Goal: Task Accomplishment & Management: Complete application form

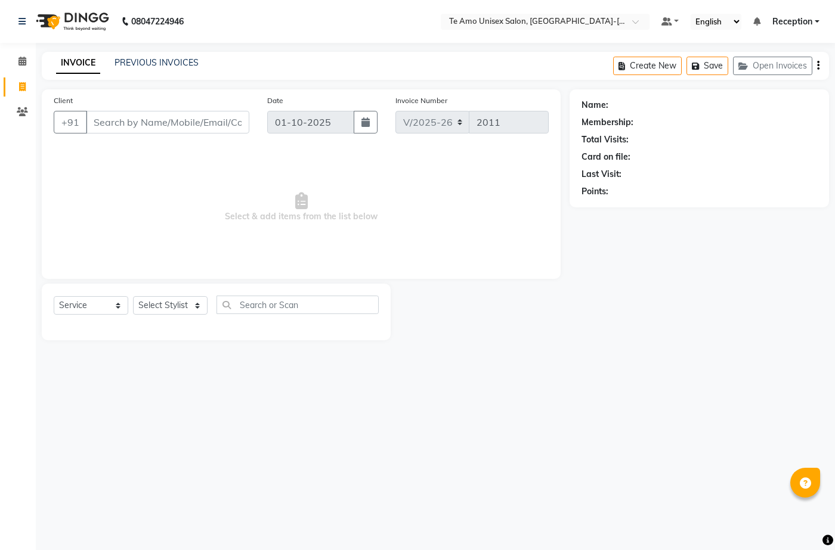
select select "7836"
select select "service"
click at [188, 304] on select "Select Stylist [PERSON_NAME] [PERSON_NAME] Manager [PERSON_NAME] Reception [PER…" at bounding box center [170, 305] width 75 height 18
select select "70301"
click at [133, 296] on select "Select Stylist [PERSON_NAME] [PERSON_NAME] Manager [PERSON_NAME] Reception [PER…" at bounding box center [170, 305] width 75 height 18
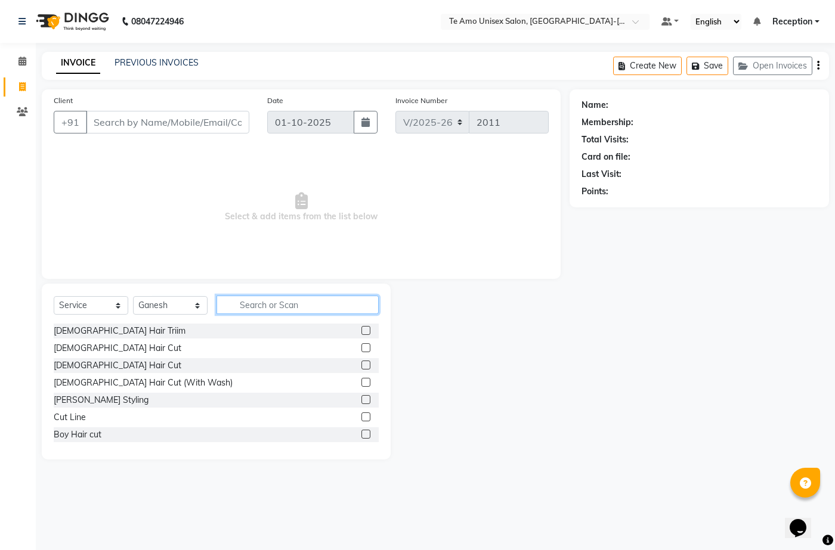
click at [280, 307] on input "text" at bounding box center [297, 305] width 162 height 18
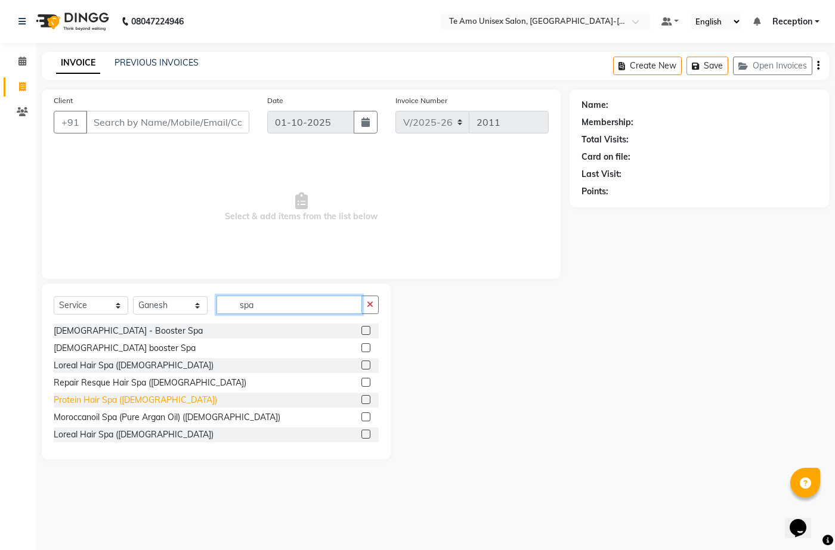
type input "spa"
click at [126, 398] on div "Protein Hair Spa ([DEMOGRAPHIC_DATA])" at bounding box center [135, 400] width 163 height 13
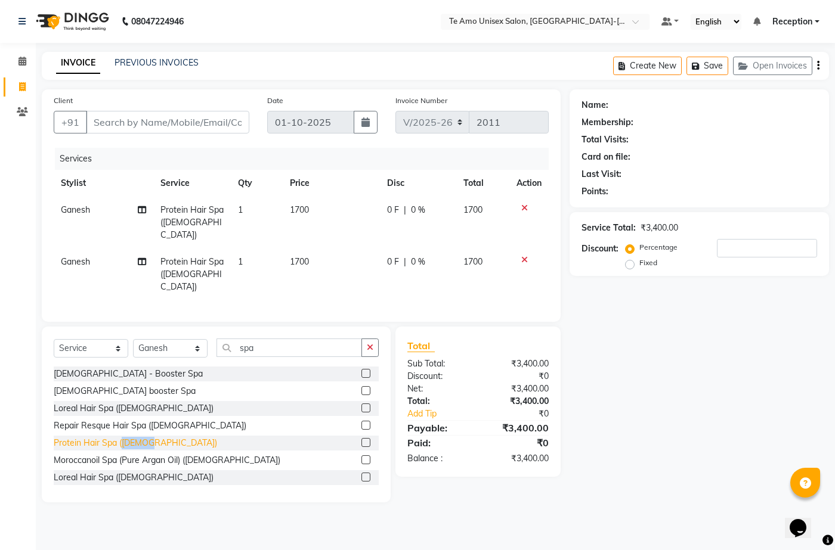
checkbox input "false"
click at [526, 205] on icon at bounding box center [524, 208] width 7 height 8
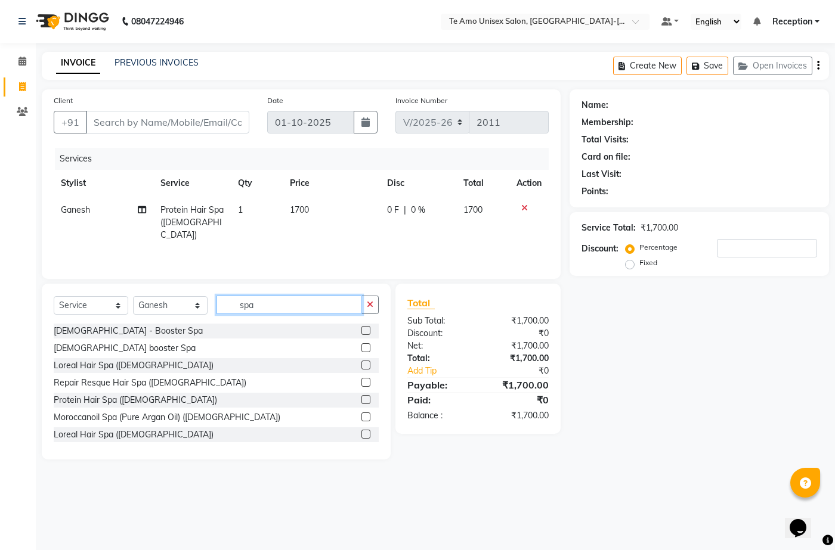
drag, startPoint x: 296, startPoint y: 304, endPoint x: 228, endPoint y: 297, distance: 67.8
click at [228, 297] on input "spa" at bounding box center [289, 305] width 146 height 18
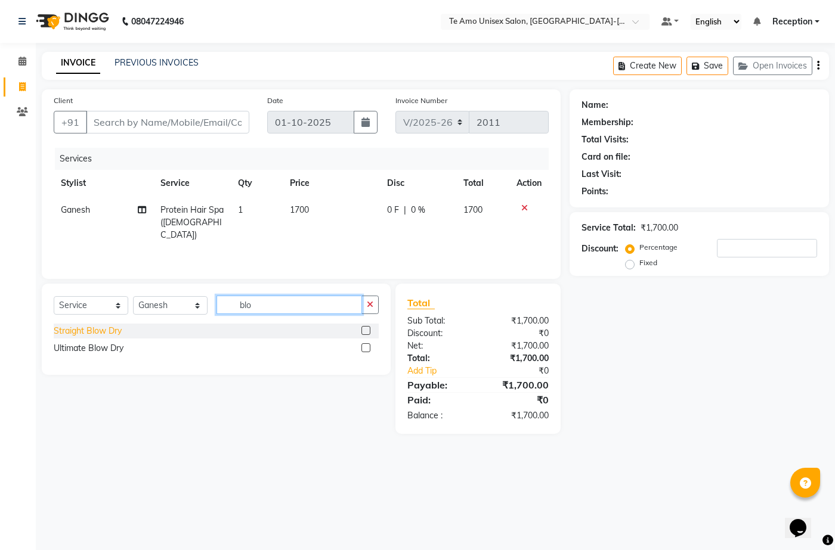
type input "blo"
click at [87, 333] on div "Straight Blow Dry" at bounding box center [88, 331] width 68 height 13
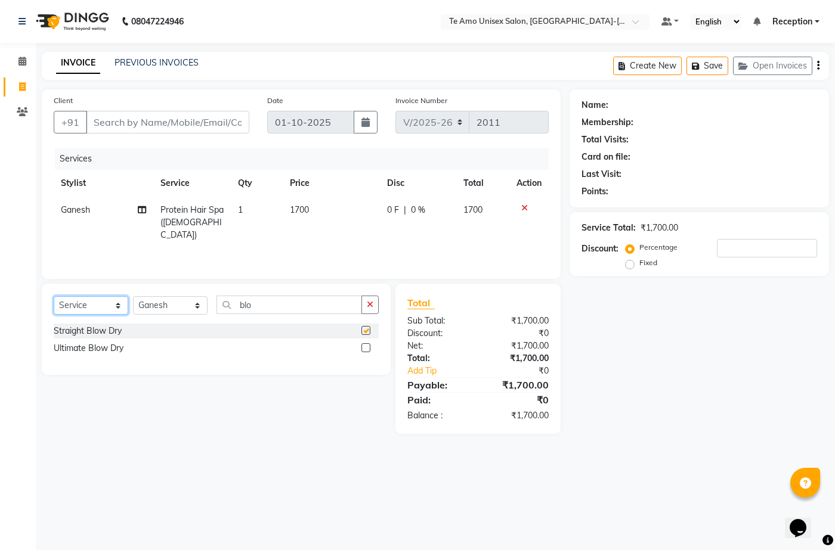
click at [87, 315] on select "Select Service Product Membership Package Voucher Prepaid Gift Card" at bounding box center [91, 305] width 75 height 18
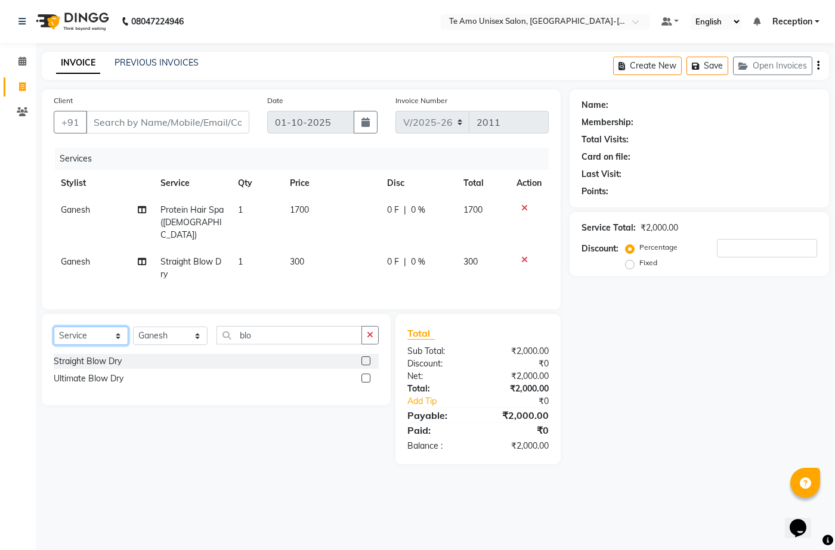
checkbox input "false"
click at [128, 128] on input "Client" at bounding box center [167, 122] width 163 height 23
drag, startPoint x: 268, startPoint y: 20, endPoint x: 431, endPoint y: 365, distance: 381.5
click at [431, 365] on app-home "08047224946 Select Location × Te Amo Unisex Salon, Amanora-magarpatta Default P…" at bounding box center [417, 241] width 835 height 482
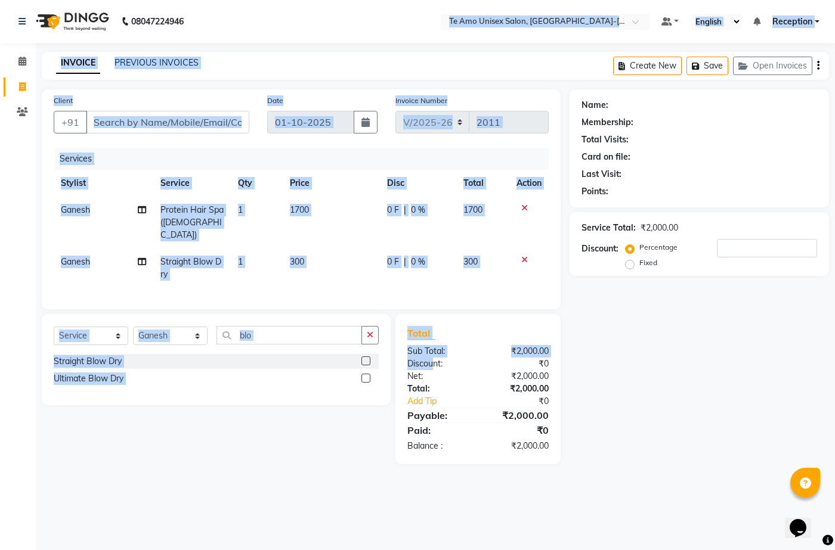
click at [36, 405] on div "Select Service Product Membership Package Voucher Prepaid Gift Card Select Styl…" at bounding box center [212, 389] width 358 height 150
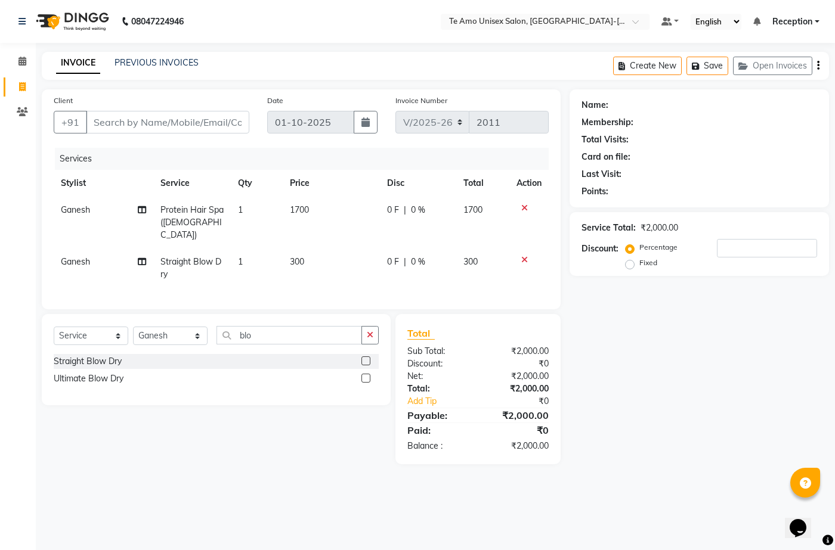
click at [20, 78] on link "Invoice" at bounding box center [18, 88] width 29 height 20
select select "service"
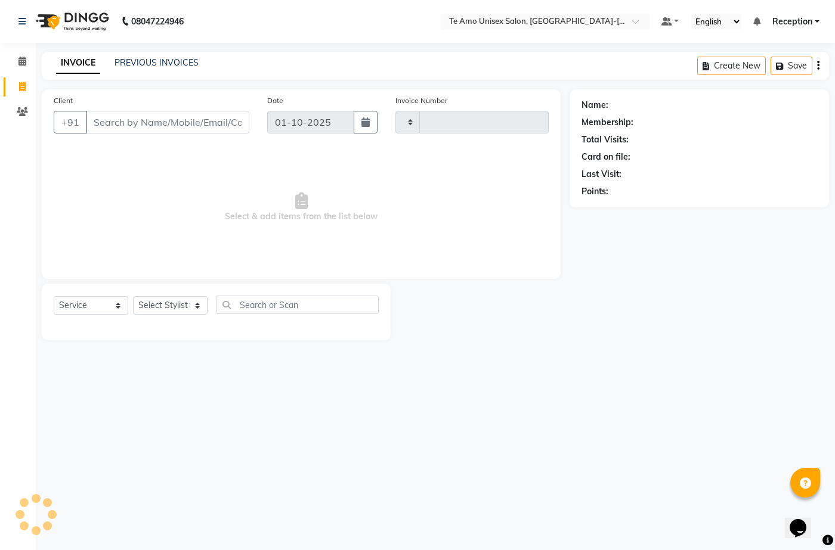
type input "2011"
select select "7836"
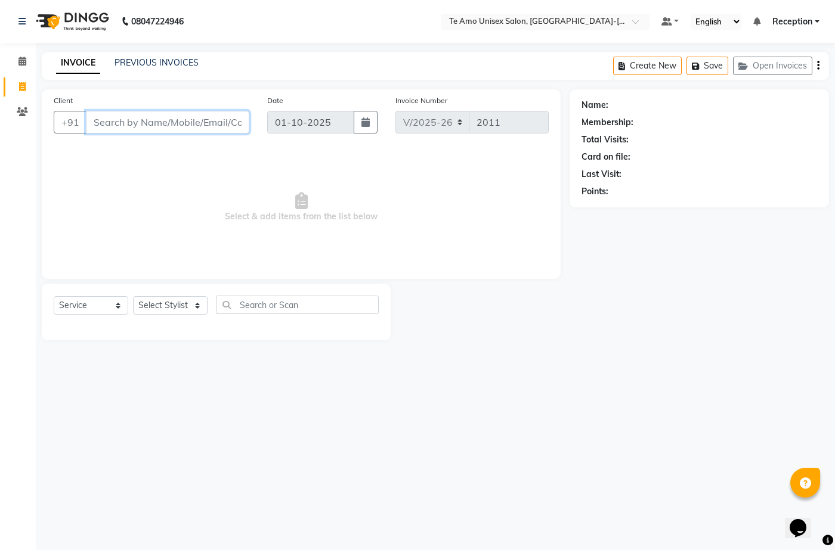
click at [118, 116] on input "Client" at bounding box center [167, 122] width 163 height 23
type input "9370249822"
click at [237, 120] on span "Add Client" at bounding box center [218, 122] width 47 height 12
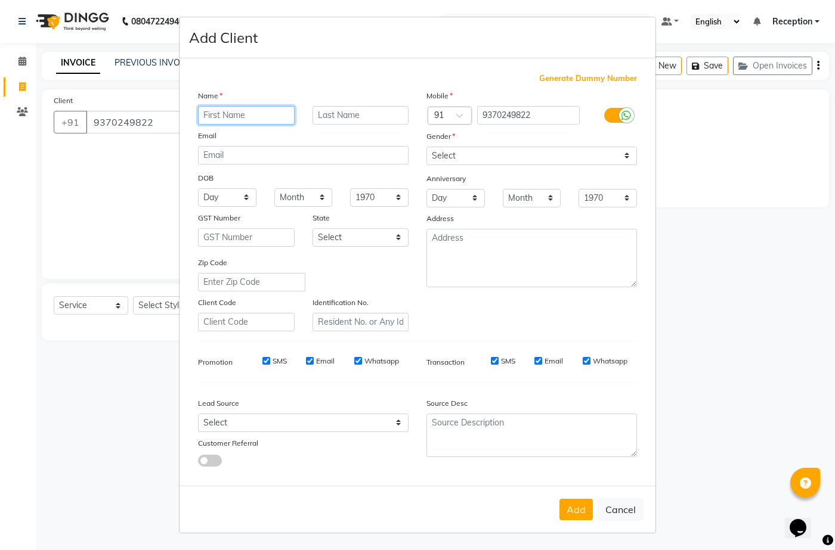
drag, startPoint x: 242, startPoint y: 112, endPoint x: 249, endPoint y: 113, distance: 7.3
click at [249, 113] on input "text" at bounding box center [246, 115] width 97 height 18
type input "aman"
click at [331, 118] on input "text" at bounding box center [361, 115] width 97 height 18
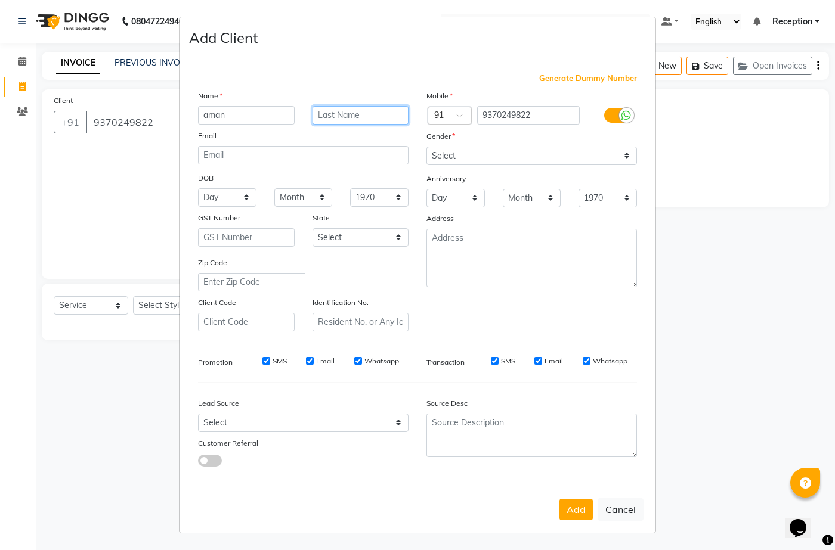
click at [331, 118] on input "text" at bounding box center [361, 115] width 97 height 18
type input "khan"
click at [590, 509] on button "Add" at bounding box center [575, 509] width 33 height 21
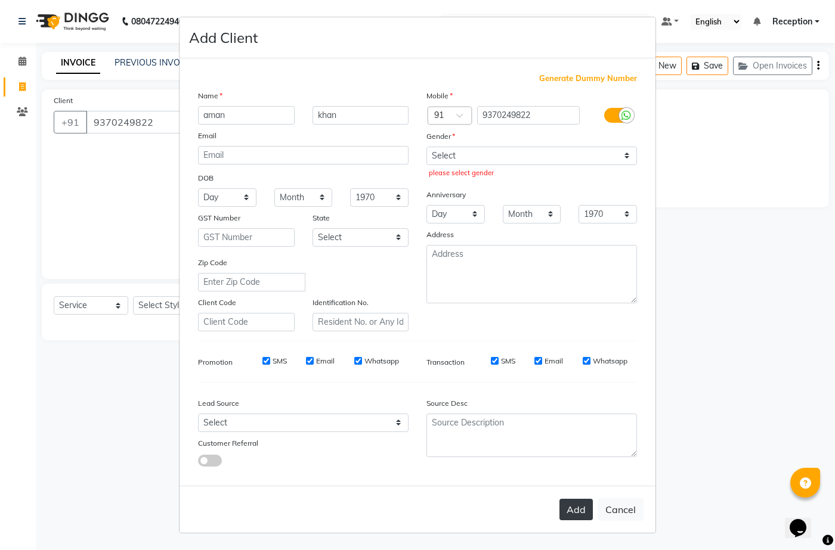
drag, startPoint x: 582, startPoint y: 511, endPoint x: 590, endPoint y: 512, distance: 8.0
click at [590, 512] on button "Add" at bounding box center [575, 509] width 33 height 21
click at [173, 256] on ngb-modal-window "Add Client Generate Dummy Number Name [PERSON_NAME] Email DOB Day 01 02 03 04 0…" at bounding box center [417, 275] width 835 height 550
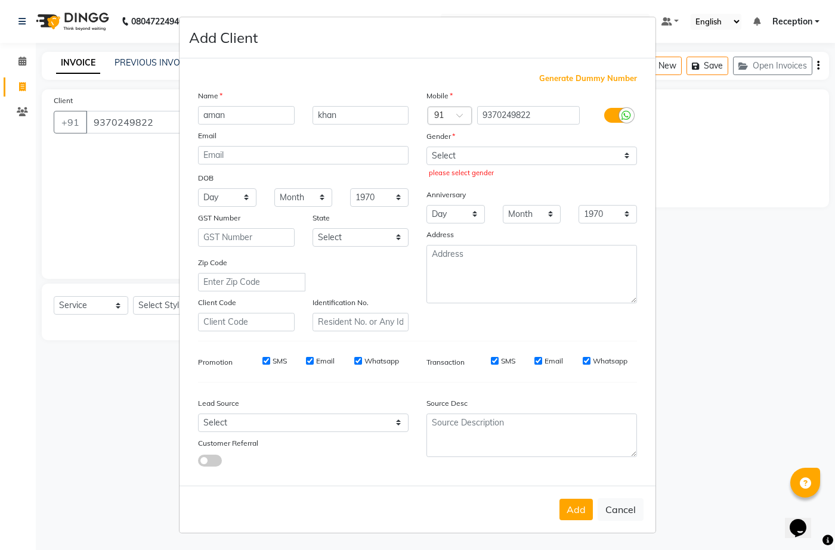
click at [493, 187] on div "Mobile Country Code × 91 9370249822 Gender Select [DEMOGRAPHIC_DATA] [DEMOGRAPH…" at bounding box center [531, 210] width 228 height 242
click at [511, 167] on div "Select [DEMOGRAPHIC_DATA] [DEMOGRAPHIC_DATA] Other Prefer Not To Say please sel…" at bounding box center [531, 164] width 228 height 35
drag, startPoint x: 462, startPoint y: 150, endPoint x: 471, endPoint y: 150, distance: 8.9
click at [471, 150] on select "Select [DEMOGRAPHIC_DATA] [DEMOGRAPHIC_DATA] Other Prefer Not To Say" at bounding box center [531, 156] width 211 height 18
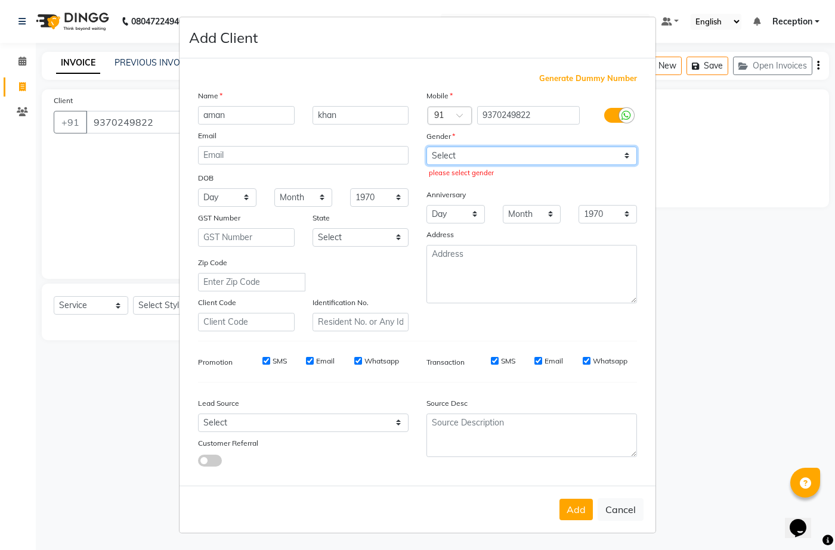
select select "[DEMOGRAPHIC_DATA]"
click at [426, 147] on select "Select [DEMOGRAPHIC_DATA] [DEMOGRAPHIC_DATA] Other Prefer Not To Say" at bounding box center [531, 156] width 211 height 18
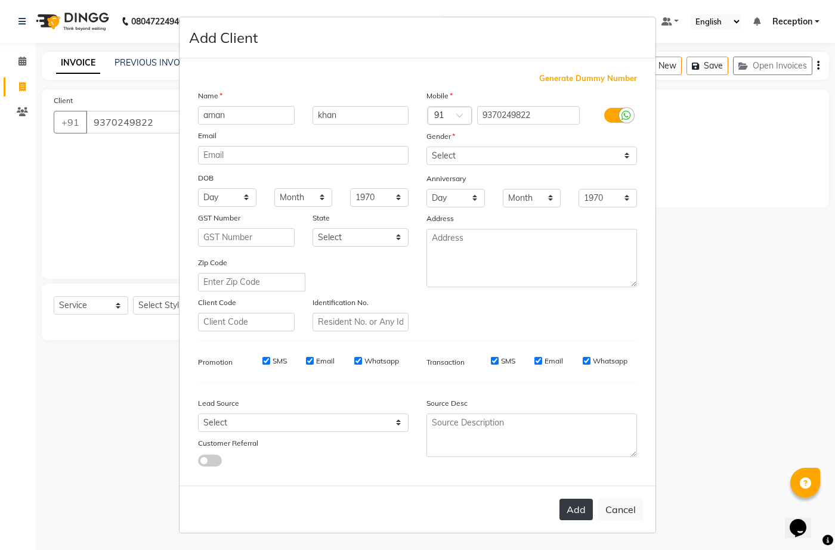
drag, startPoint x: 566, startPoint y: 515, endPoint x: 574, endPoint y: 515, distance: 7.8
click at [574, 515] on button "Add" at bounding box center [575, 509] width 33 height 21
click at [574, 515] on div "Add Cancel" at bounding box center [418, 509] width 476 height 47
type input "93******22"
select select
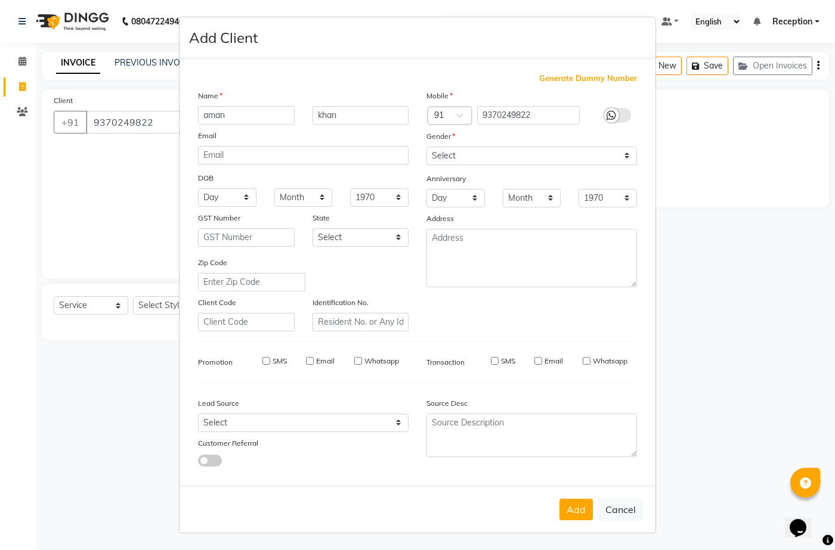
select select
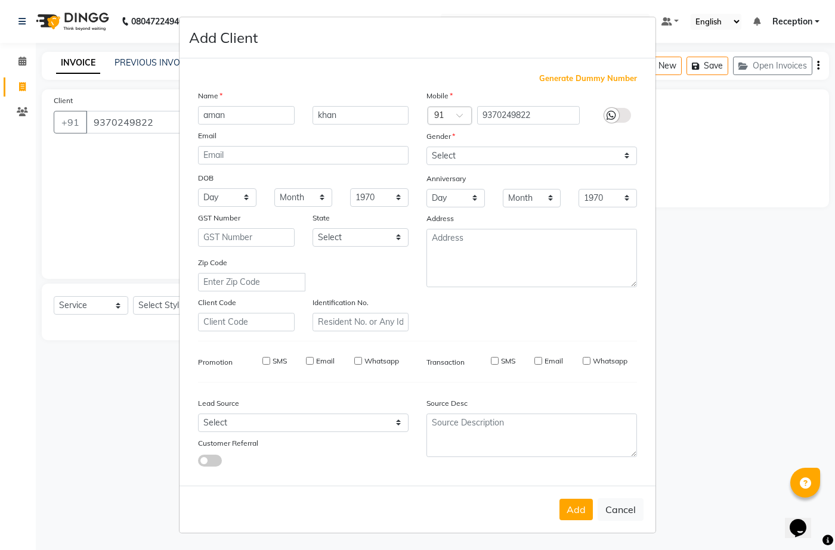
select select
checkbox input "false"
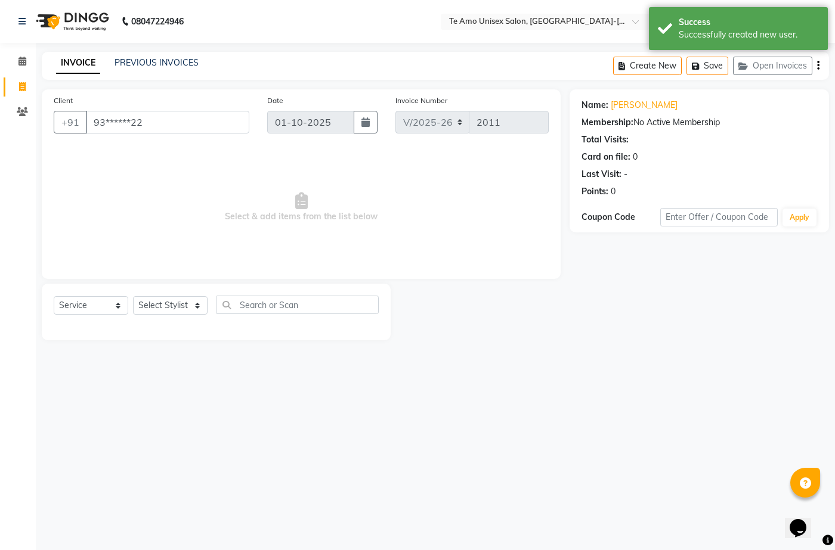
click at [137, 299] on div "Select Service Product Membership Package Voucher Prepaid Gift Card Select Styl…" at bounding box center [216, 310] width 325 height 28
click at [120, 299] on select "Select Service Product Membership Package Voucher Prepaid Gift Card" at bounding box center [91, 305] width 75 height 18
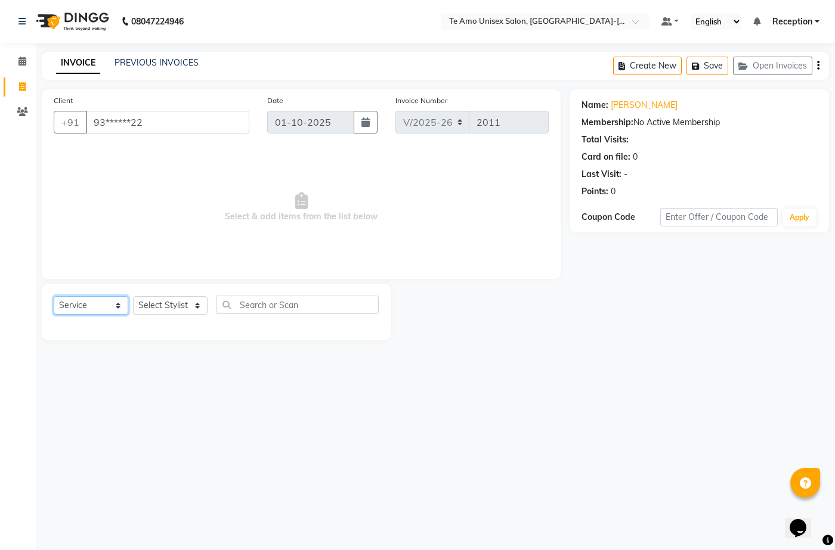
click at [54, 296] on select "Select Service Product Membership Package Voucher Prepaid Gift Card" at bounding box center [91, 305] width 75 height 18
click at [99, 338] on div "Select Service Product Membership Package Voucher Prepaid Gift Card Select Styl…" at bounding box center [216, 312] width 349 height 57
drag, startPoint x: 110, startPoint y: 296, endPoint x: 120, endPoint y: 296, distance: 10.7
click at [120, 296] on select "Select Service Product Membership Package Voucher Prepaid Gift Card" at bounding box center [91, 305] width 75 height 18
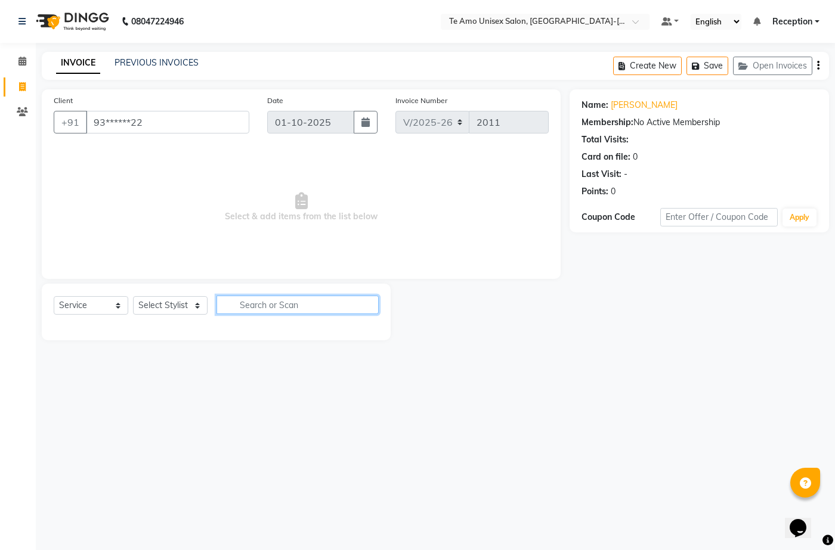
click at [288, 308] on input "text" at bounding box center [297, 305] width 162 height 18
type input "haircut"
click at [126, 304] on select "Select Service Product Membership Package Voucher Prepaid Gift Card" at bounding box center [91, 305] width 75 height 18
click at [116, 267] on span "Select & add items from the list below" at bounding box center [301, 207] width 495 height 119
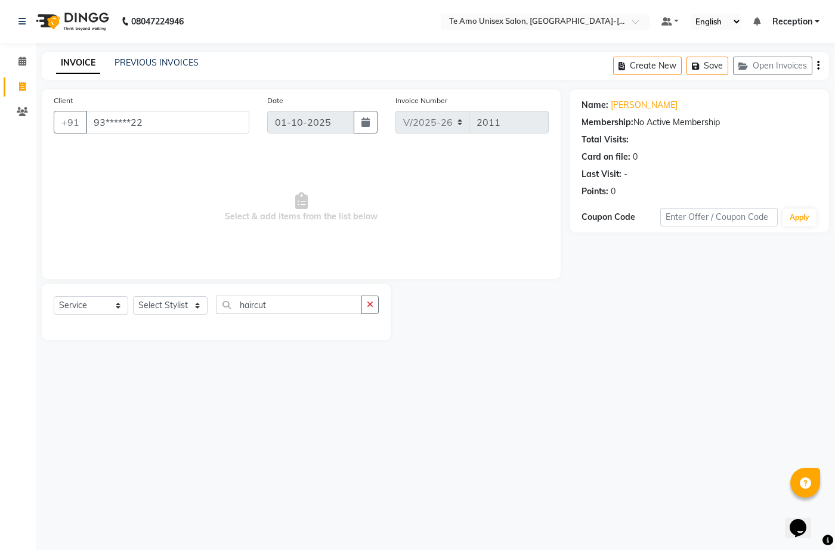
click at [116, 267] on span "Select & add items from the list below" at bounding box center [301, 207] width 495 height 119
drag, startPoint x: 105, startPoint y: 304, endPoint x: 110, endPoint y: 298, distance: 8.0
click at [110, 298] on select "Select Service Product Membership Package Voucher Prepaid Gift Card" at bounding box center [91, 305] width 75 height 18
click at [246, 211] on span "Select & add items from the list below" at bounding box center [301, 207] width 495 height 119
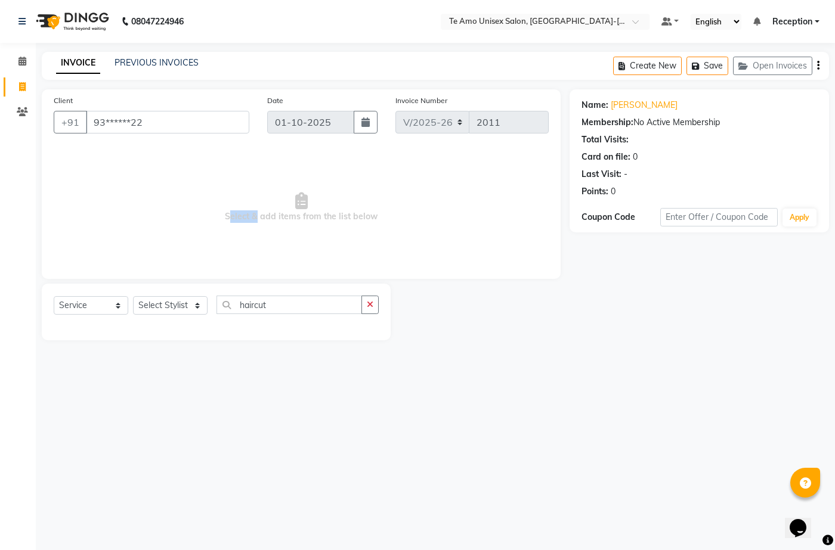
click at [246, 211] on span "Select & add items from the list below" at bounding box center [301, 207] width 495 height 119
click at [200, 301] on select "Select Stylist [PERSON_NAME] [PERSON_NAME] Manager [PERSON_NAME] Reception [PER…" at bounding box center [170, 305] width 75 height 18
click at [191, 302] on select "Select Stylist [PERSON_NAME] [PERSON_NAME] Manager [PERSON_NAME] Reception [PER…" at bounding box center [170, 305] width 75 height 18
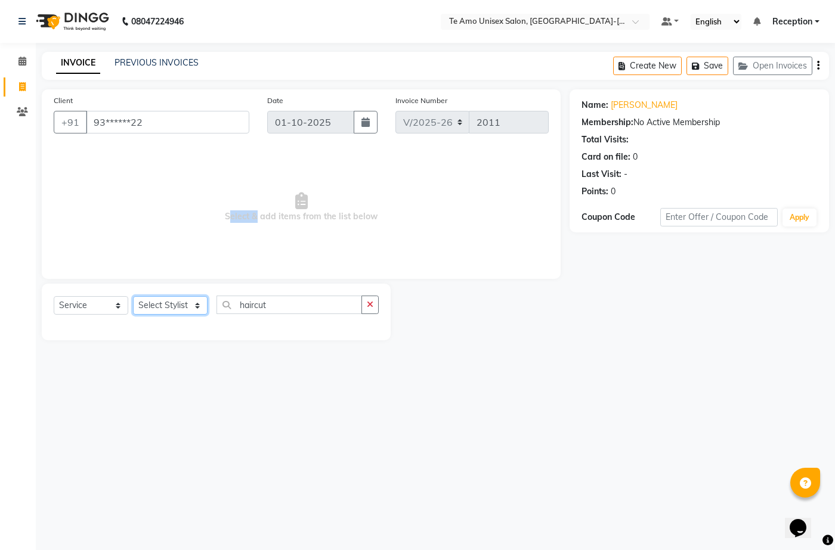
click at [205, 299] on select "Select Stylist [PERSON_NAME] [PERSON_NAME] Manager [PERSON_NAME] Reception [PER…" at bounding box center [170, 305] width 75 height 18
click at [201, 306] on select "Select Stylist [PERSON_NAME] [PERSON_NAME] Manager [PERSON_NAME] Reception [PER…" at bounding box center [170, 305] width 75 height 18
drag, startPoint x: 197, startPoint y: 302, endPoint x: 207, endPoint y: 297, distance: 11.2
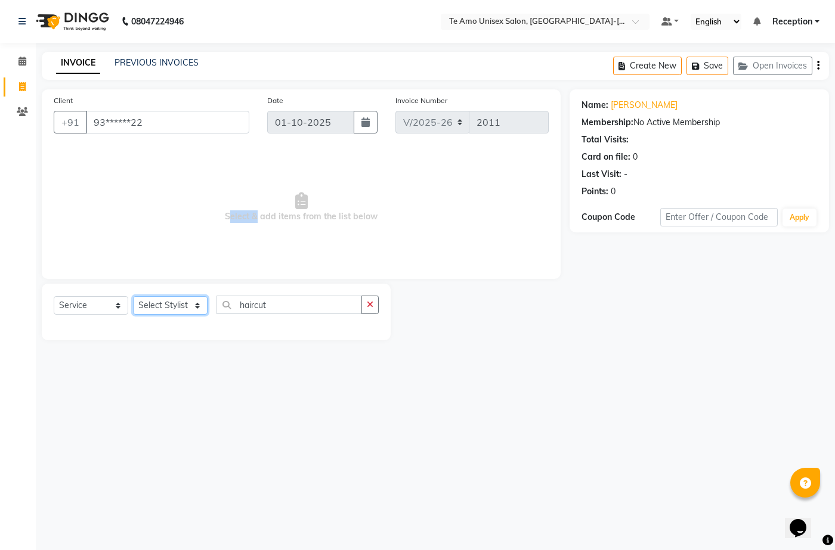
click at [207, 297] on select "Select Stylist [PERSON_NAME] [PERSON_NAME] Manager [PERSON_NAME] Reception [PER…" at bounding box center [170, 305] width 75 height 18
click at [204, 299] on select "Select Stylist [PERSON_NAME] [PERSON_NAME] Manager [PERSON_NAME] Reception [PER…" at bounding box center [170, 305] width 75 height 18
click at [196, 292] on div "Select Service Product Membership Package Voucher Prepaid Gift Card Select Styl…" at bounding box center [216, 312] width 349 height 57
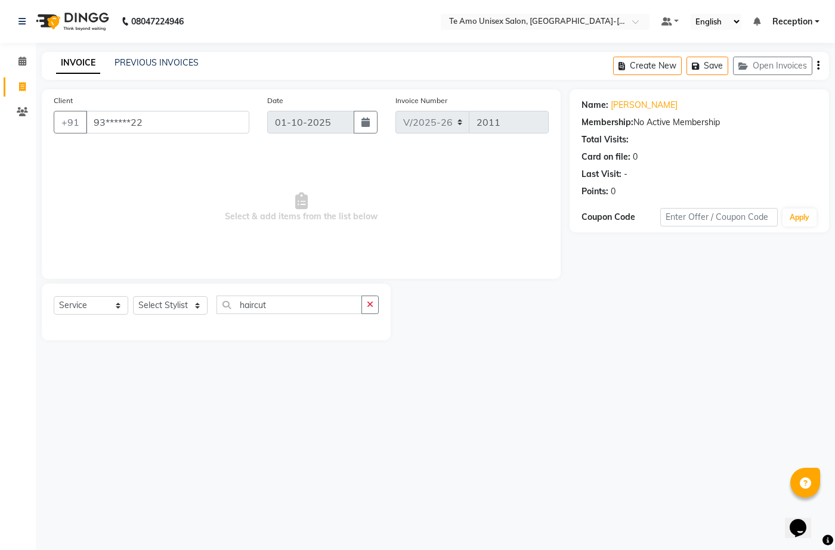
click at [196, 292] on div "Select Service Product Membership Package Voucher Prepaid Gift Card Select Styl…" at bounding box center [216, 312] width 349 height 57
click at [196, 302] on select "Select Stylist [PERSON_NAME] [PERSON_NAME] Manager [PERSON_NAME] Reception [PER…" at bounding box center [170, 305] width 75 height 18
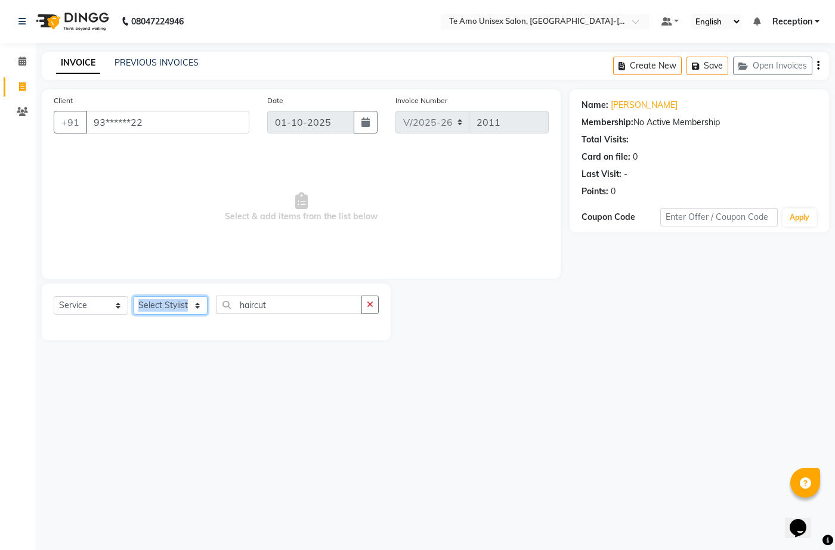
click at [194, 302] on select "Select Stylist [PERSON_NAME] [PERSON_NAME] Manager [PERSON_NAME] Reception [PER…" at bounding box center [170, 305] width 75 height 18
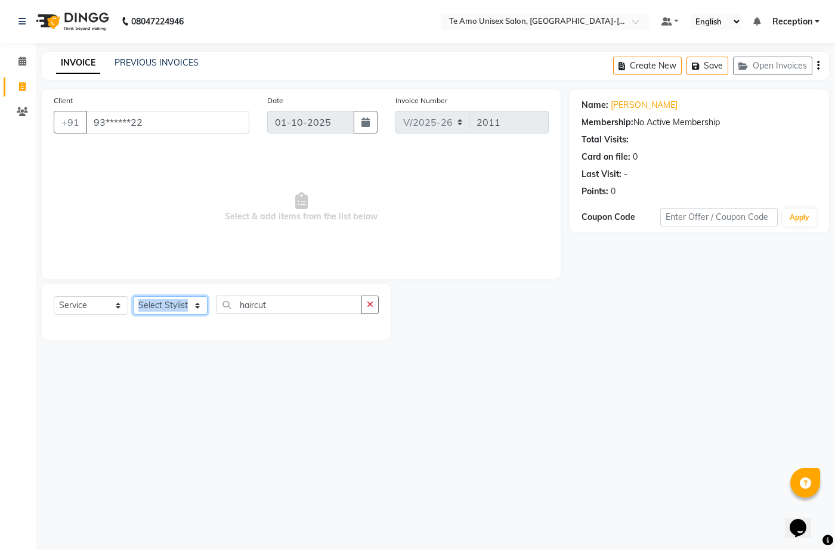
select select "92496"
click at [133, 296] on select "Select Stylist [PERSON_NAME] [PERSON_NAME] Manager [PERSON_NAME] Reception [PER…" at bounding box center [170, 305] width 75 height 18
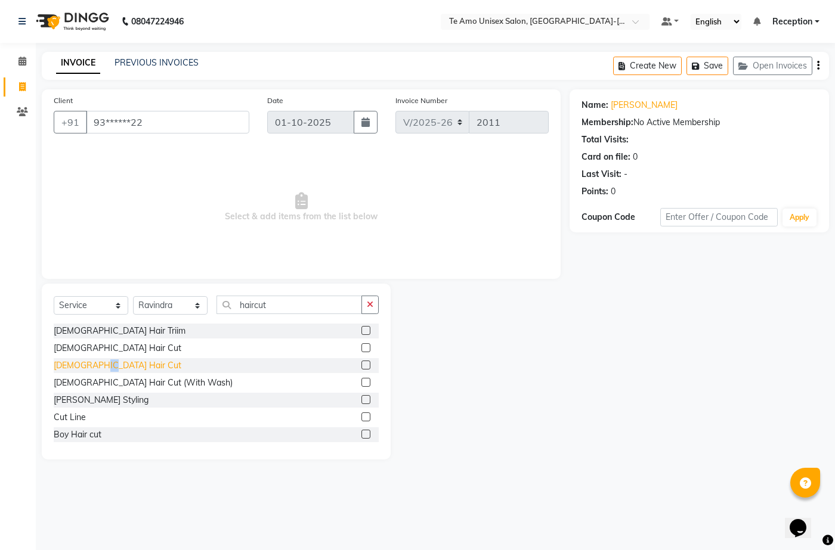
drag, startPoint x: 92, startPoint y: 366, endPoint x: 104, endPoint y: 365, distance: 11.4
click at [104, 365] on div "[DEMOGRAPHIC_DATA] Hair Cut" at bounding box center [118, 366] width 128 height 13
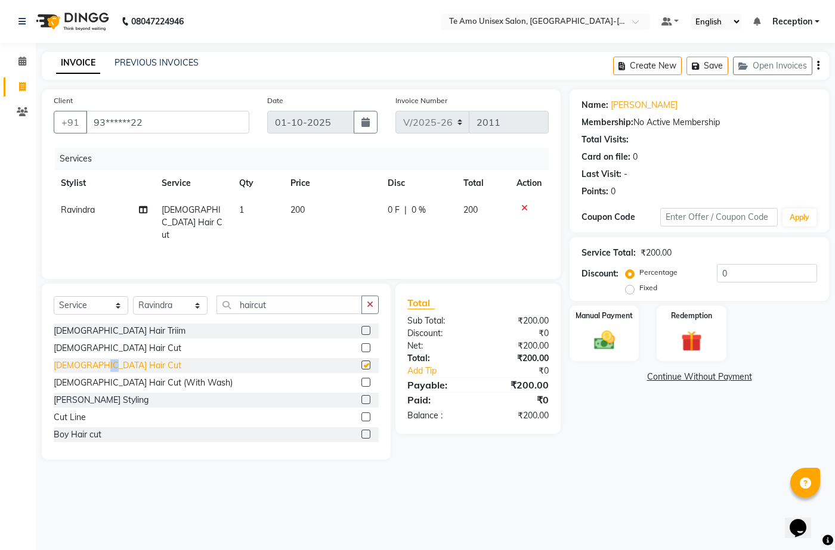
click at [104, 365] on div "[DEMOGRAPHIC_DATA] Hair Cut" at bounding box center [118, 366] width 128 height 13
checkbox input "false"
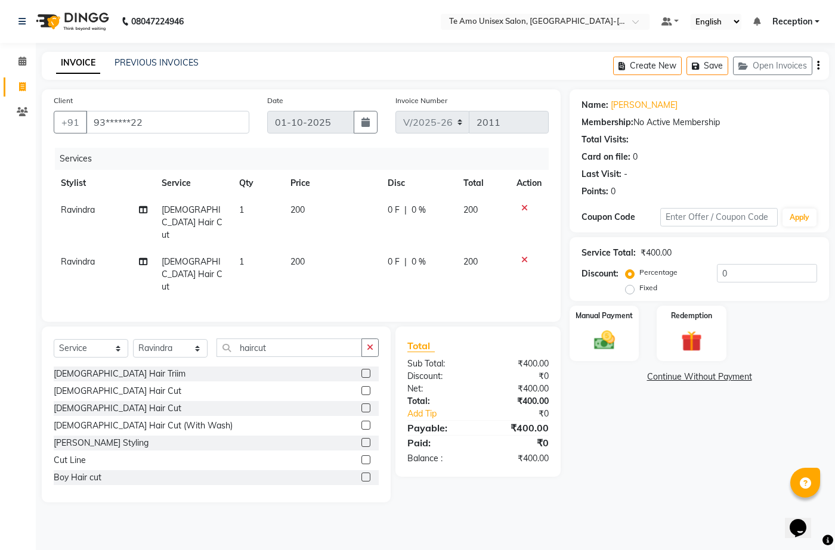
click at [379, 327] on div "Select Service Product Membership Package Voucher Prepaid Gift Card Select Styl…" at bounding box center [216, 415] width 349 height 176
drag, startPoint x: 311, startPoint y: 311, endPoint x: 324, endPoint y: 300, distance: 17.3
click at [324, 339] on input "haircut" at bounding box center [289, 348] width 146 height 18
type input "h"
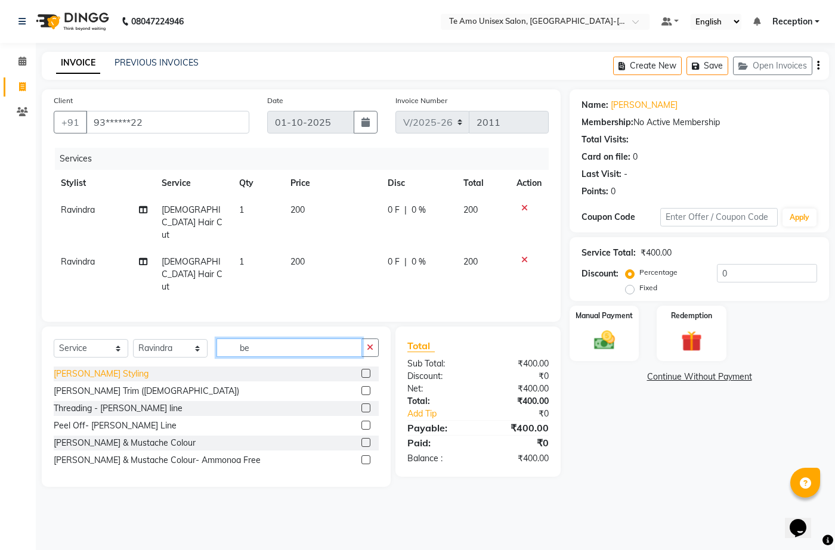
type input "be"
click at [99, 368] on div "[PERSON_NAME] Styling" at bounding box center [101, 374] width 95 height 13
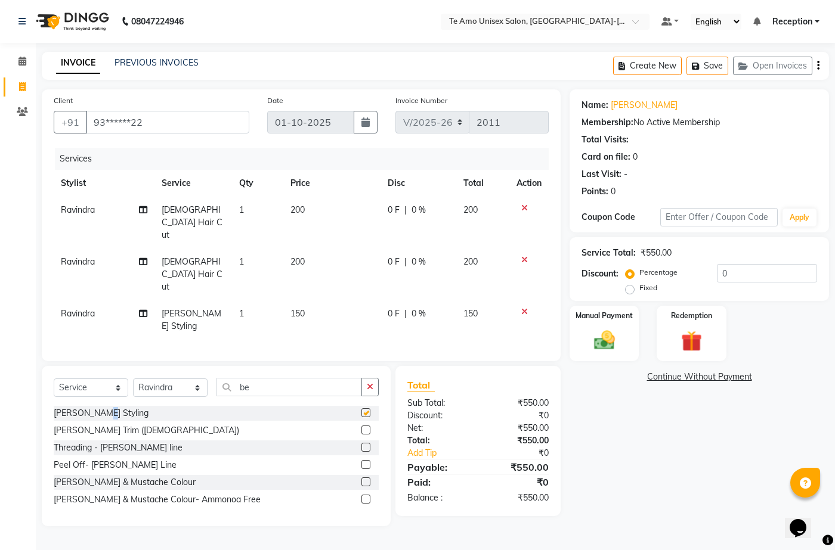
checkbox input "false"
click at [525, 205] on icon at bounding box center [524, 208] width 7 height 8
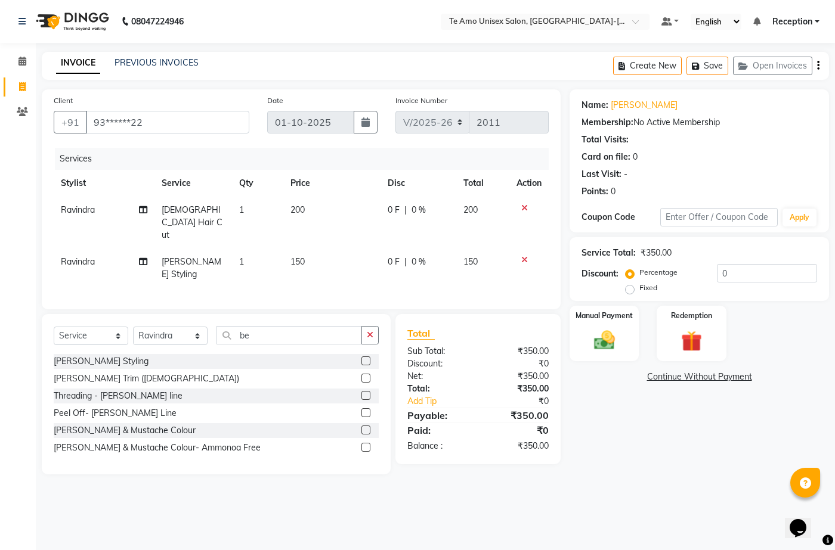
click at [380, 314] on div "Select Service Product Membership Package Voucher Prepaid Gift Card Select Styl…" at bounding box center [216, 394] width 349 height 160
click at [271, 326] on input "be" at bounding box center [289, 335] width 146 height 18
type input "b"
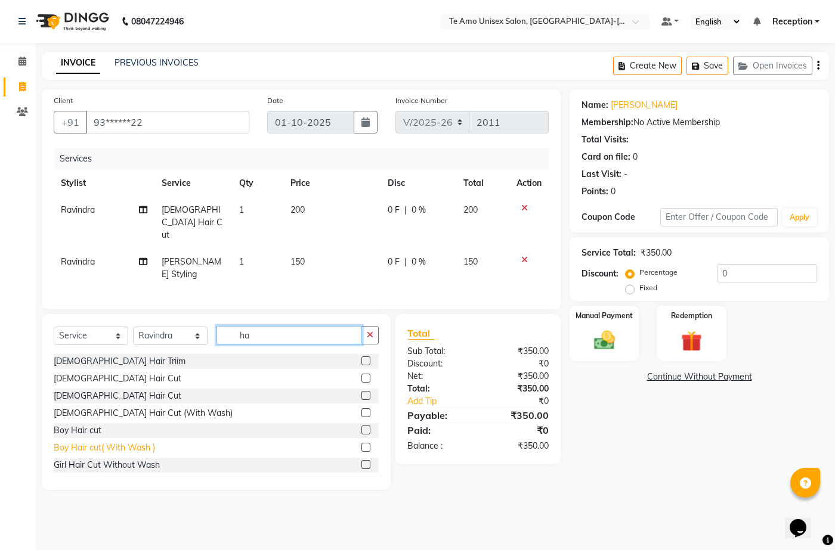
type input "ha"
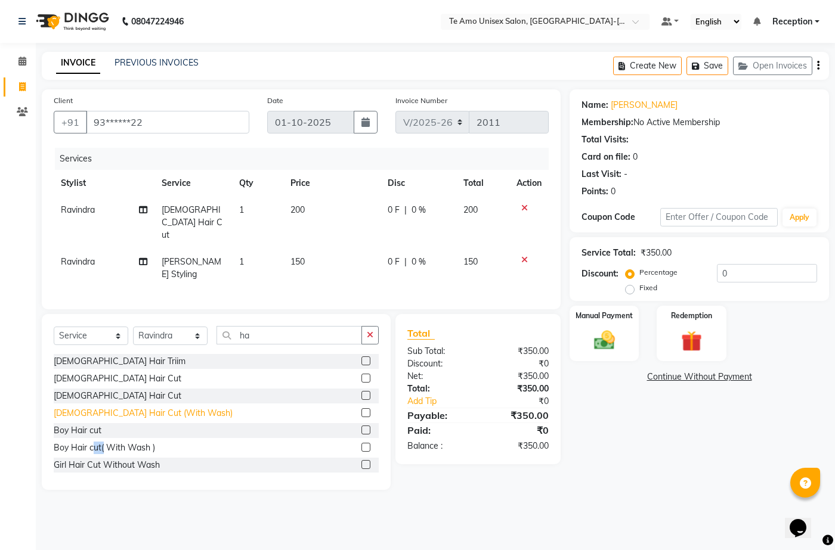
drag, startPoint x: 94, startPoint y: 420, endPoint x: 103, endPoint y: 420, distance: 8.3
click at [103, 442] on div "Boy Hair cut( With Wash )" at bounding box center [104, 448] width 101 height 13
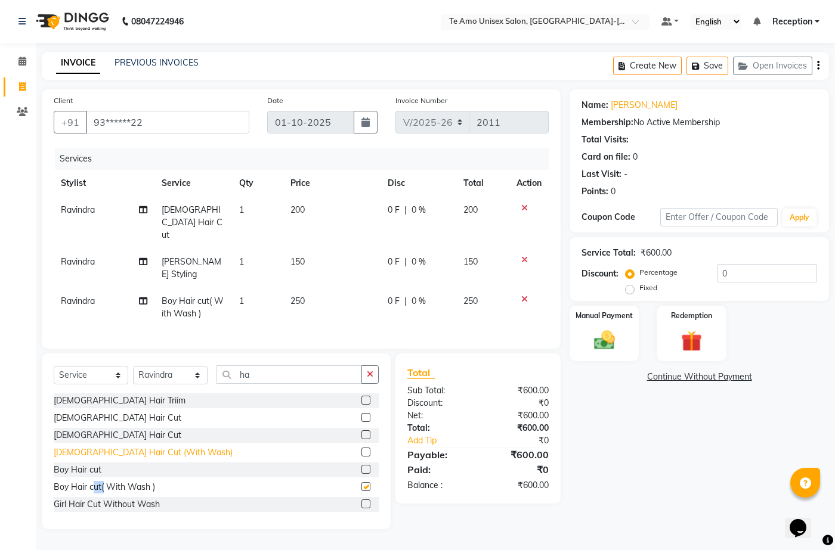
checkbox input "false"
click at [527, 199] on td at bounding box center [528, 223] width 39 height 52
click at [538, 198] on td at bounding box center [528, 223] width 39 height 52
click at [526, 204] on icon at bounding box center [524, 208] width 7 height 8
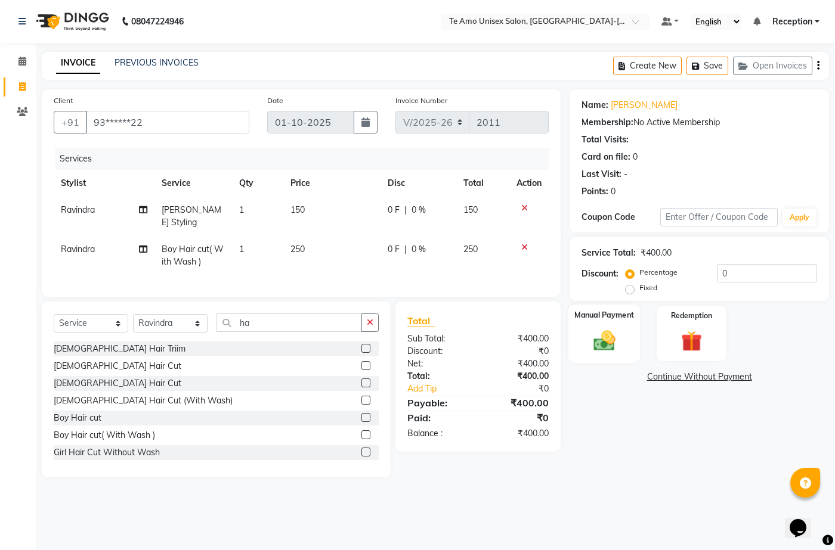
click at [615, 347] on img at bounding box center [603, 340] width 35 height 25
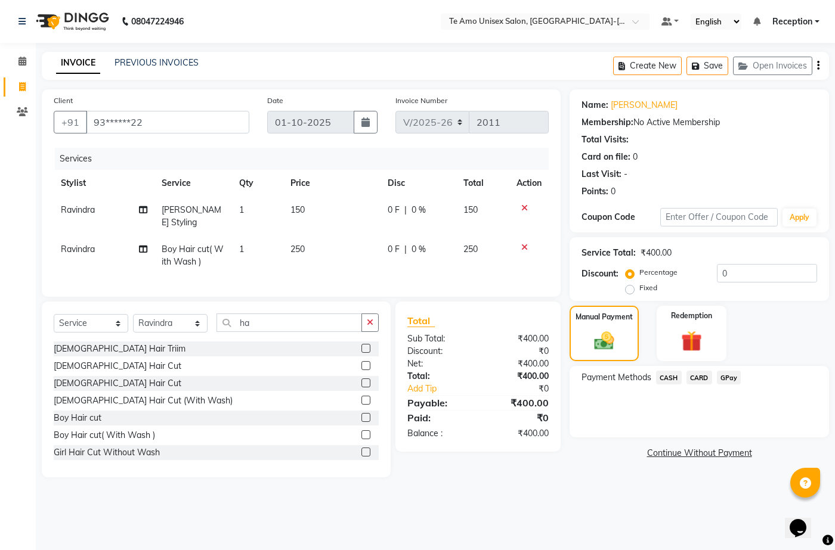
click at [732, 378] on span "GPay" at bounding box center [729, 378] width 24 height 14
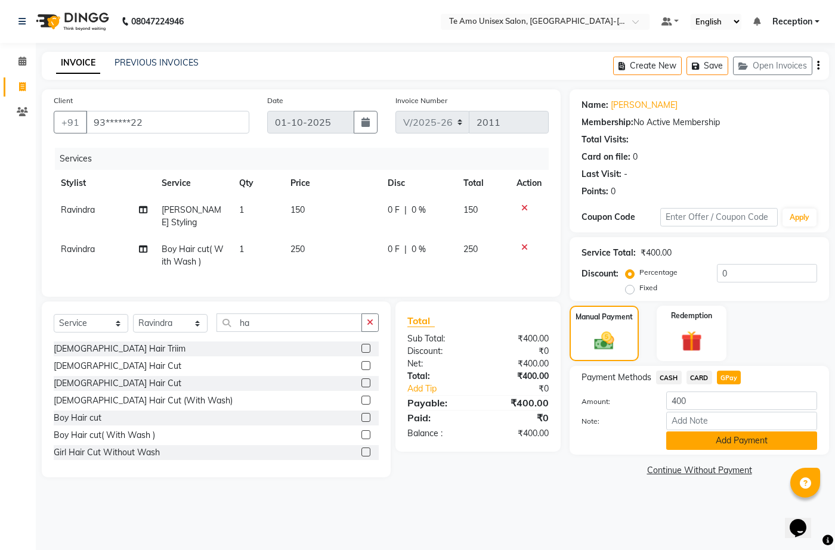
click at [737, 437] on button "Add Payment" at bounding box center [741, 441] width 151 height 18
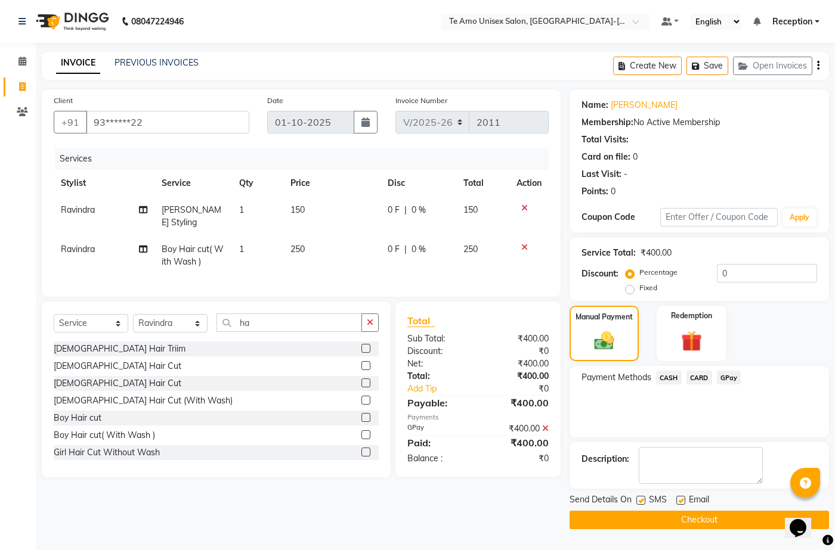
click at [645, 497] on div "SMS" at bounding box center [656, 501] width 40 height 15
click at [637, 496] on div "SMS" at bounding box center [656, 501] width 40 height 15
click at [642, 494] on div "SMS" at bounding box center [656, 501] width 40 height 15
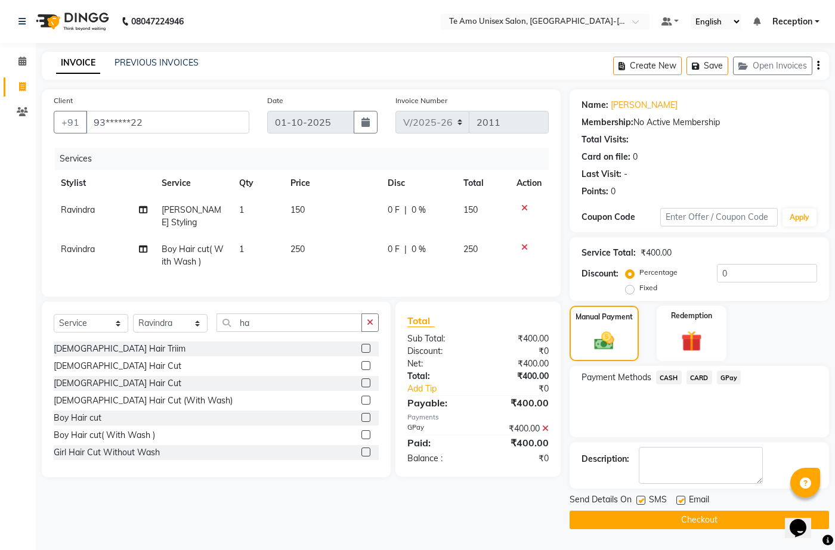
click at [704, 518] on button "Checkout" at bounding box center [699, 520] width 259 height 18
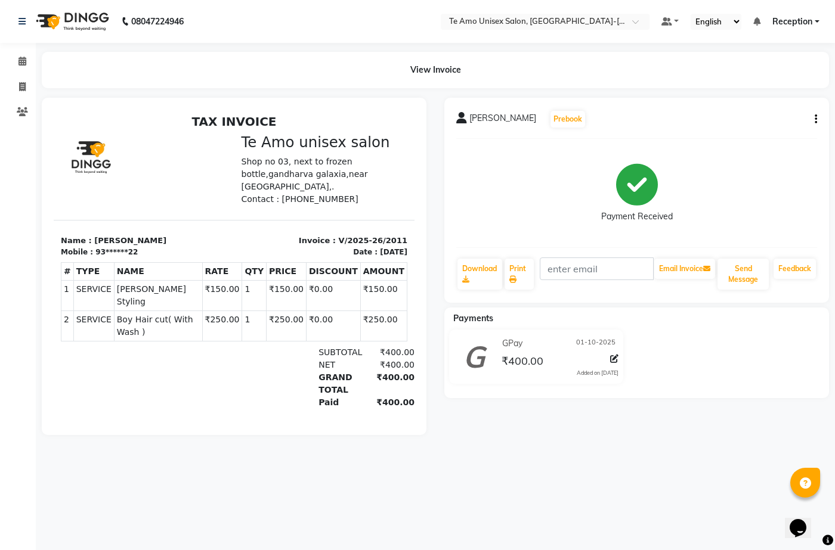
click at [702, 515] on div "08047224946 Select Location × Te Amo Unisex Salon, Amanora-magarpatta Default P…" at bounding box center [417, 275] width 835 height 550
click at [696, 508] on div "08047224946 Select Location × Te Amo Unisex Salon, Amanora-magarpatta Default P…" at bounding box center [417, 275] width 835 height 550
click at [27, 61] on span at bounding box center [22, 62] width 21 height 14
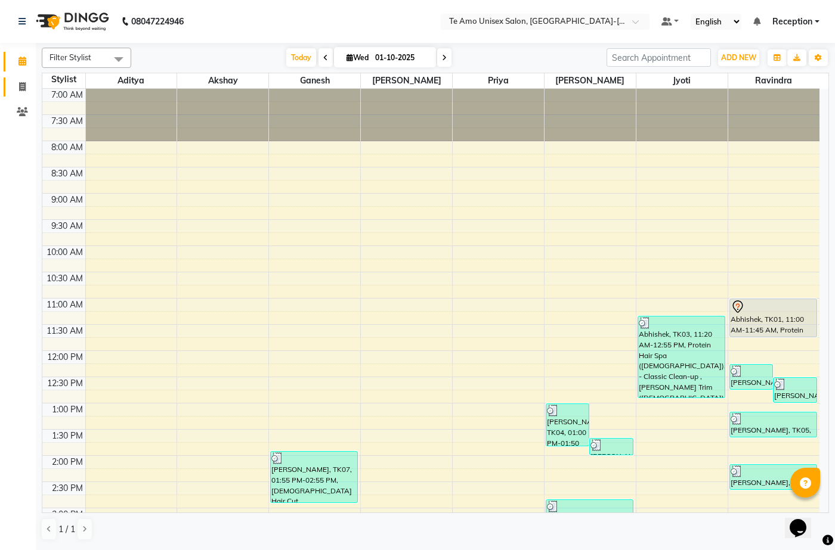
click at [20, 94] on link "Invoice" at bounding box center [18, 88] width 29 height 20
select select "service"
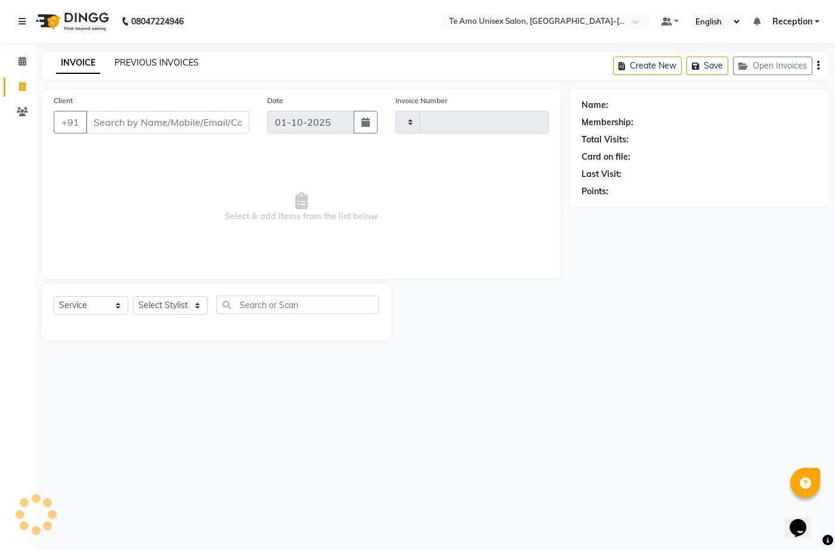
type input "2012"
select select "7836"
click at [157, 63] on link "PREVIOUS INVOICES" at bounding box center [157, 62] width 84 height 11
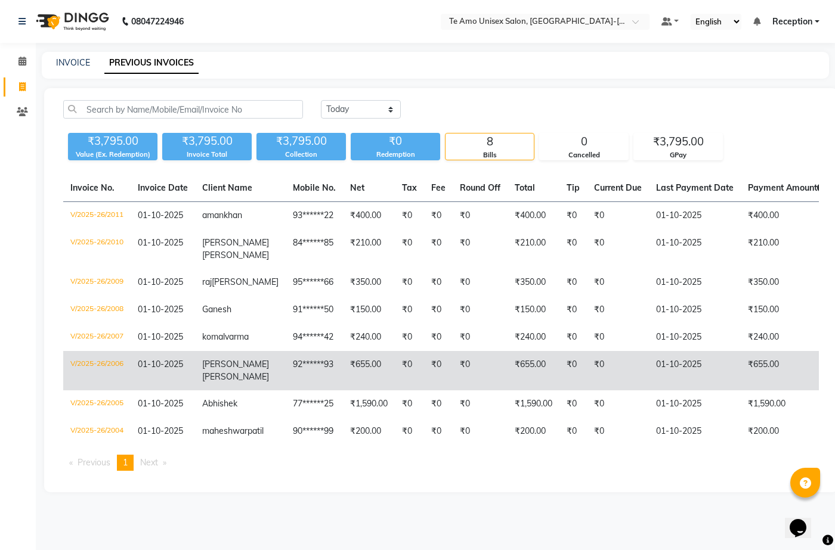
click at [343, 379] on td "₹655.00" at bounding box center [369, 370] width 52 height 39
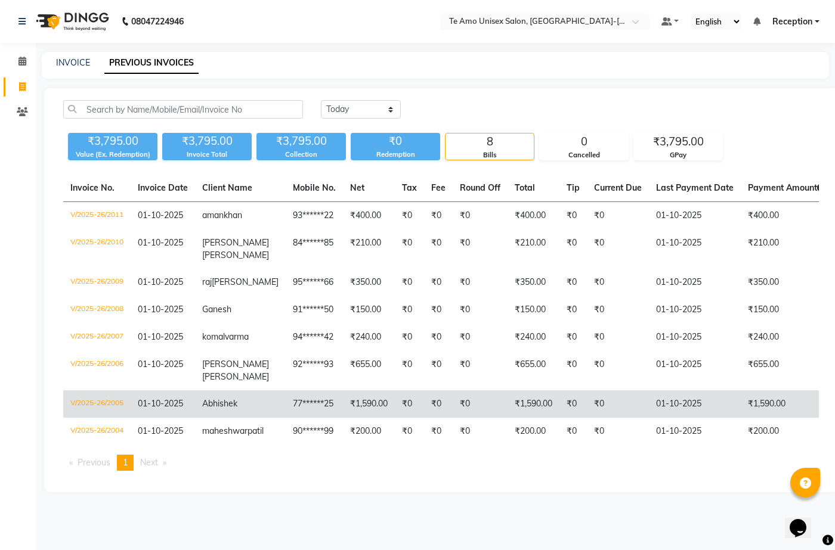
click at [343, 406] on td "₹1,590.00" at bounding box center [369, 404] width 52 height 27
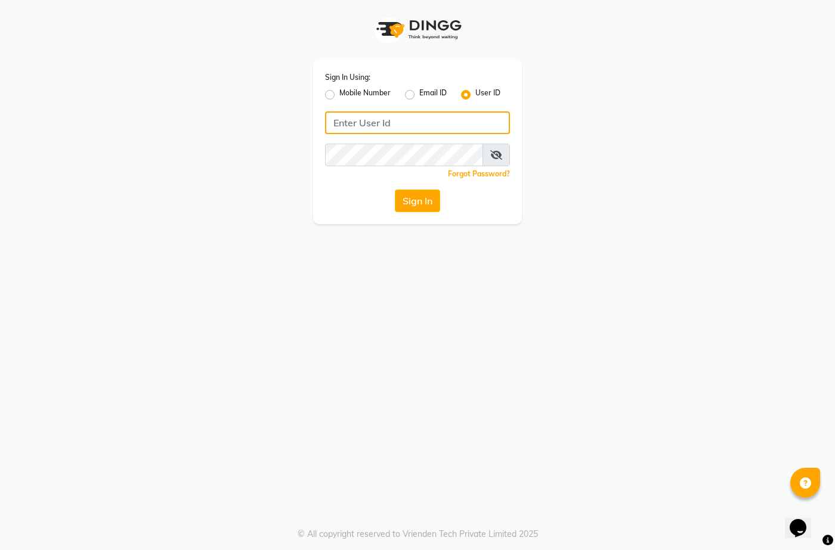
type input "7276004957"
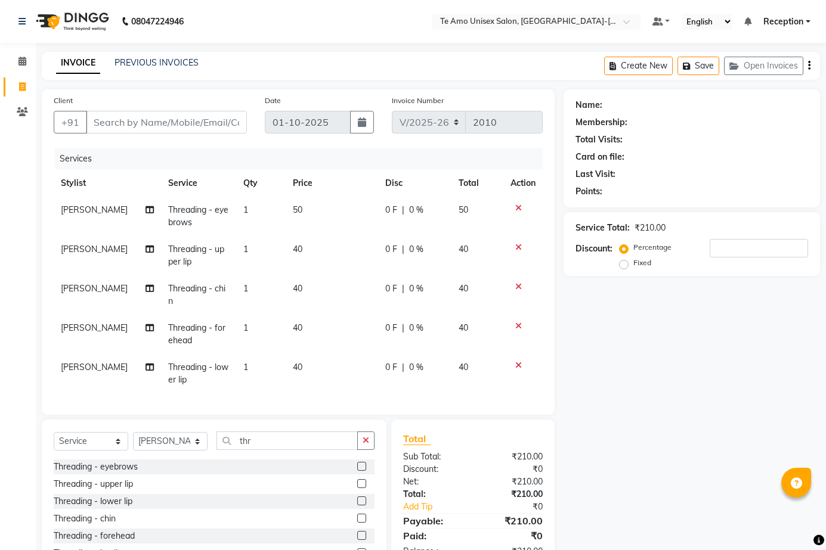
select select "7836"
select select "service"
select select "73962"
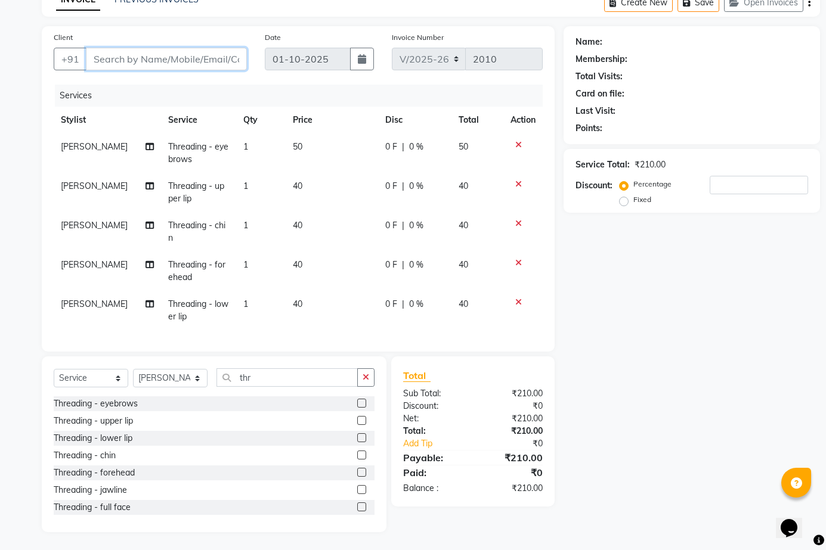
scroll to position [29, 0]
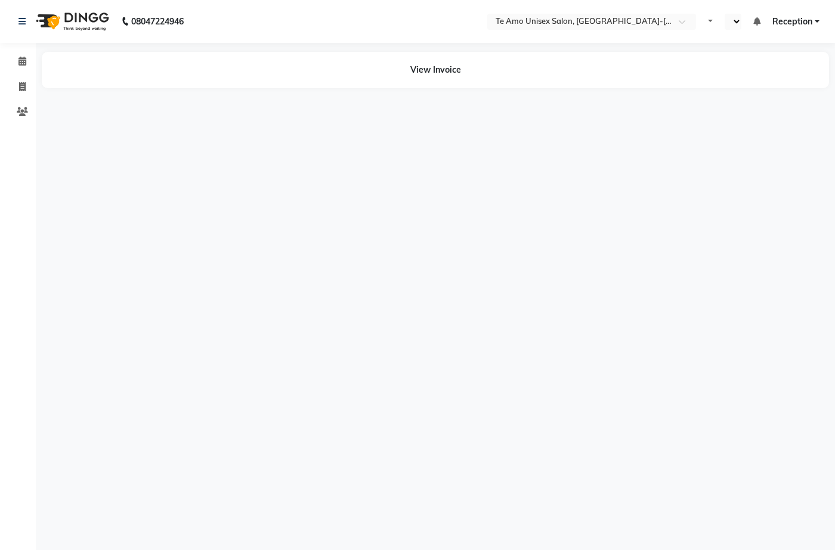
select select "en"
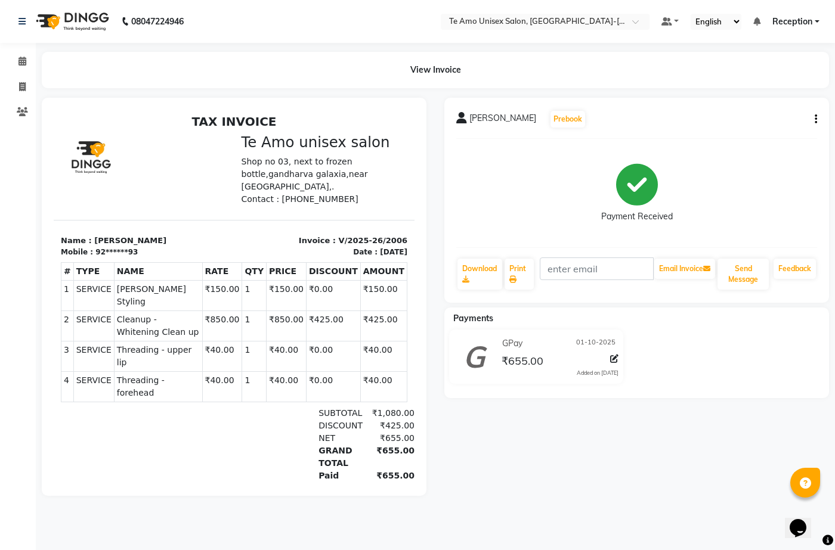
click at [812, 116] on button "button" at bounding box center [813, 119] width 7 height 13
click at [761, 115] on div "Split Service Amount" at bounding box center [757, 119] width 82 height 15
select select "92496"
select select "73962"
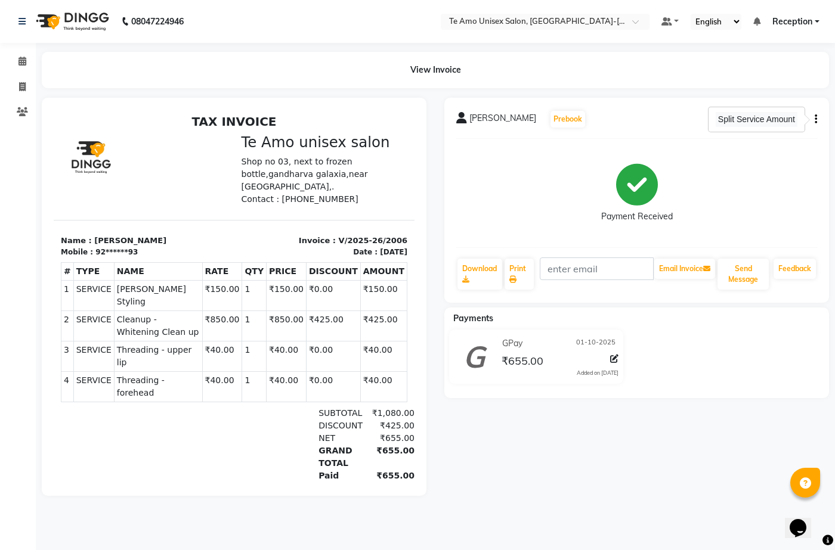
select select "73962"
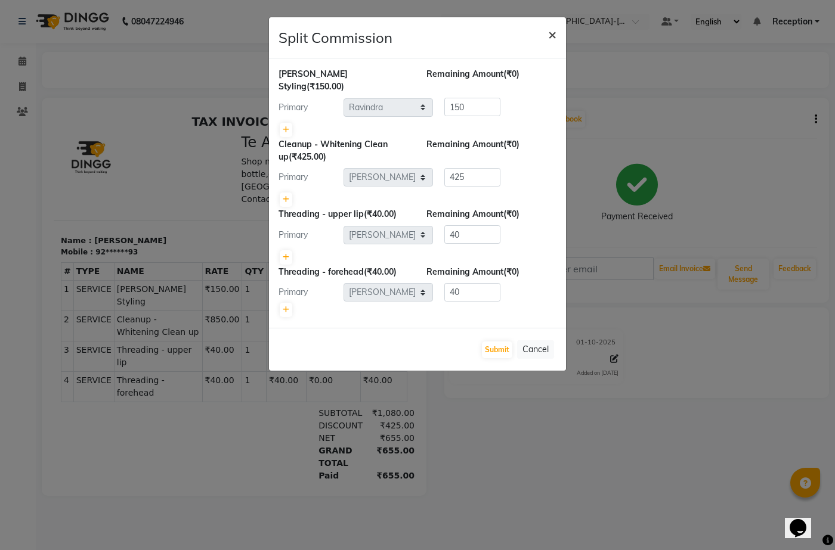
click at [553, 36] on span "×" at bounding box center [552, 34] width 8 height 18
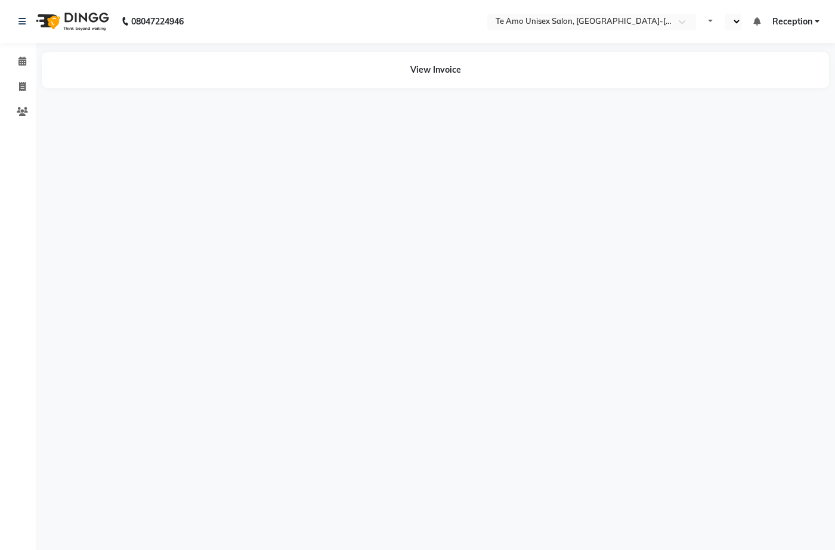
select select "en"
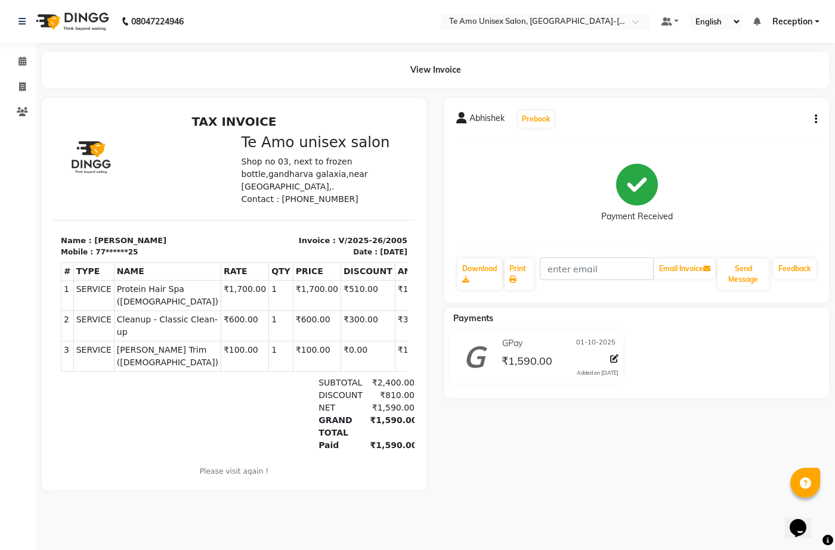
click at [815, 119] on icon "button" at bounding box center [816, 119] width 2 height 1
click at [754, 117] on div "Split Service Amount" at bounding box center [757, 119] width 82 height 15
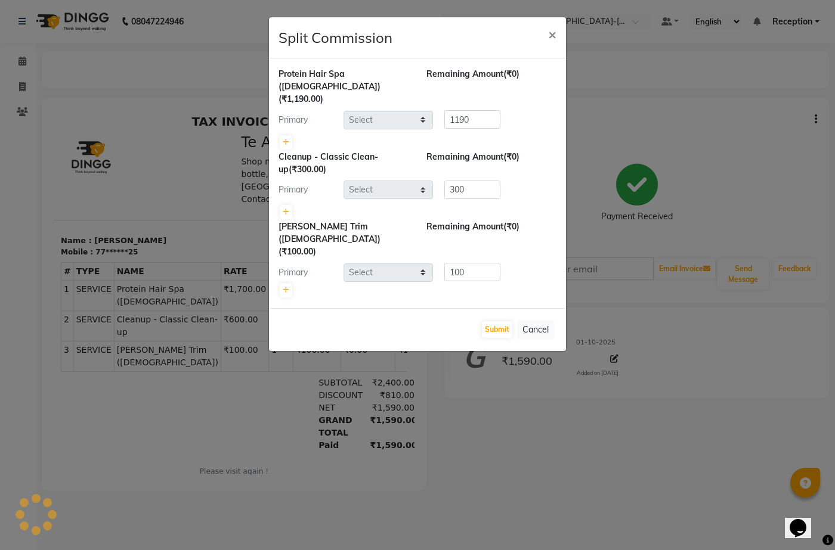
select select "92424"
click at [552, 34] on span "×" at bounding box center [552, 34] width 8 height 18
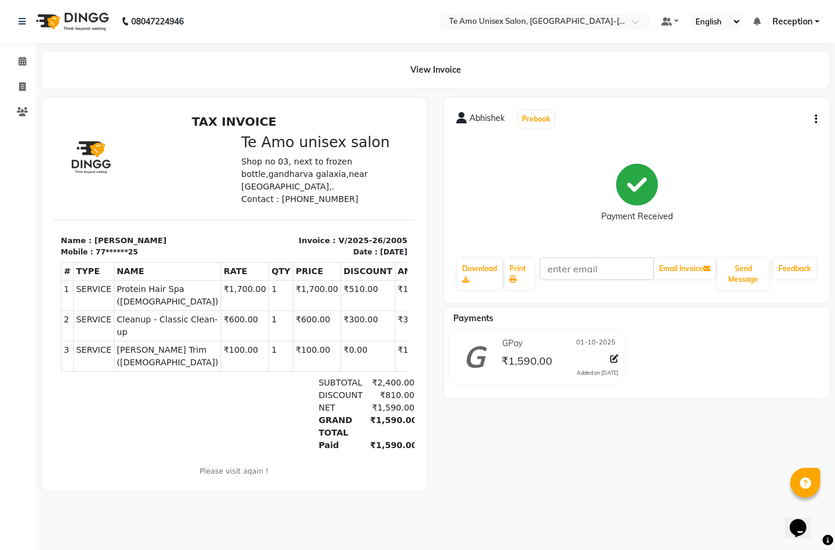
click at [811, 20] on span "Reception" at bounding box center [792, 22] width 40 height 13
click at [779, 83] on link "Sign out" at bounding box center [758, 82] width 109 height 18
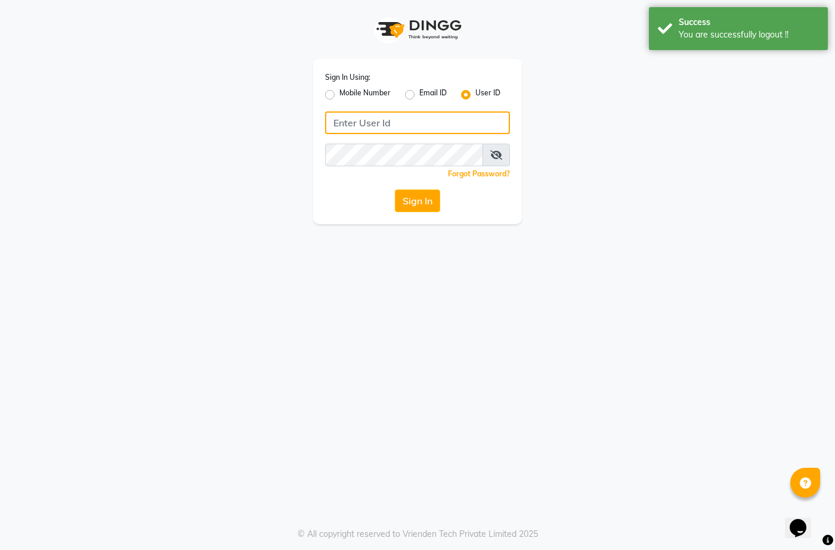
type input "7276004957"
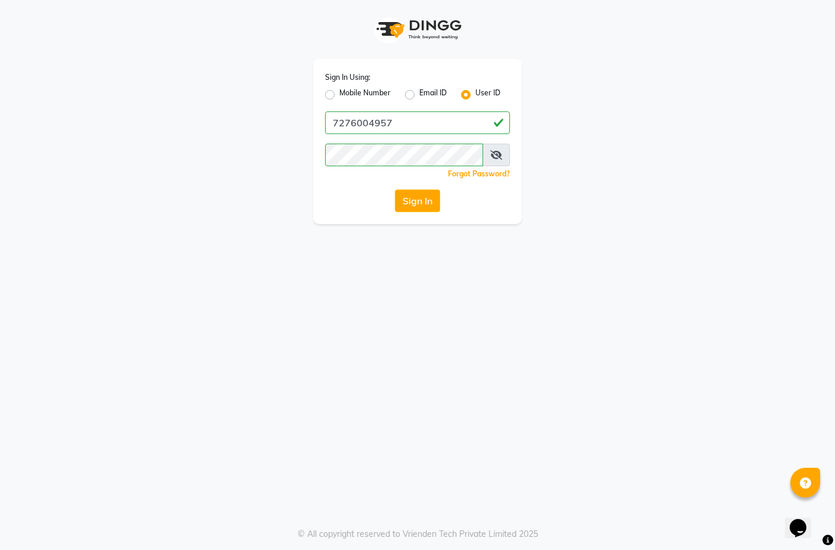
click at [339, 91] on label "Mobile Number" at bounding box center [364, 95] width 51 height 14
click at [339, 91] on input "Mobile Number" at bounding box center [343, 92] width 8 height 8
radio input "true"
radio input "false"
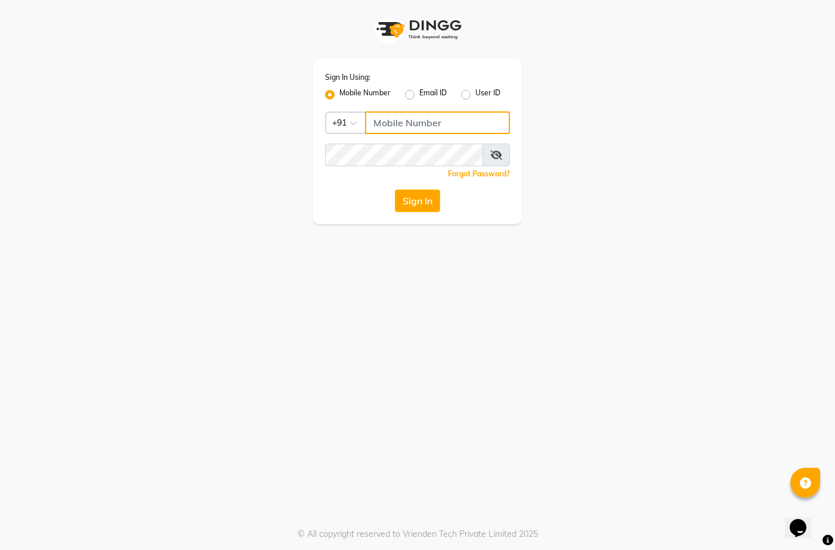
drag, startPoint x: 393, startPoint y: 121, endPoint x: 385, endPoint y: 113, distance: 11.4
click at [390, 121] on input "Username" at bounding box center [437, 123] width 145 height 23
type input "8856884957"
click at [308, 203] on div "Sign In Using: Mobile Number Email ID User ID Country Code × +91 8856884957 Rem…" at bounding box center [417, 112] width 227 height 224
click at [415, 197] on button "Sign In" at bounding box center [417, 201] width 45 height 23
